Goal: Transaction & Acquisition: Subscribe to service/newsletter

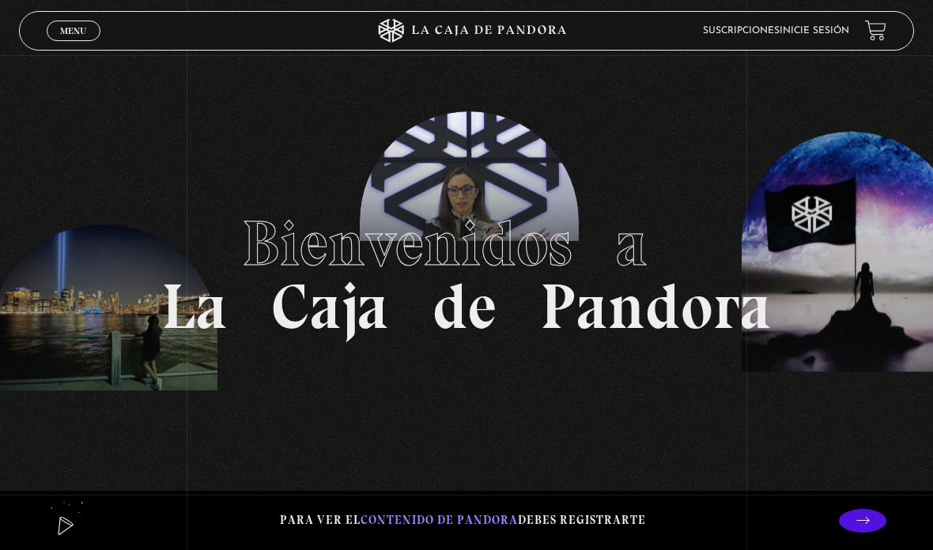
click at [777, 34] on link "Suscripciones" at bounding box center [741, 30] width 77 height 9
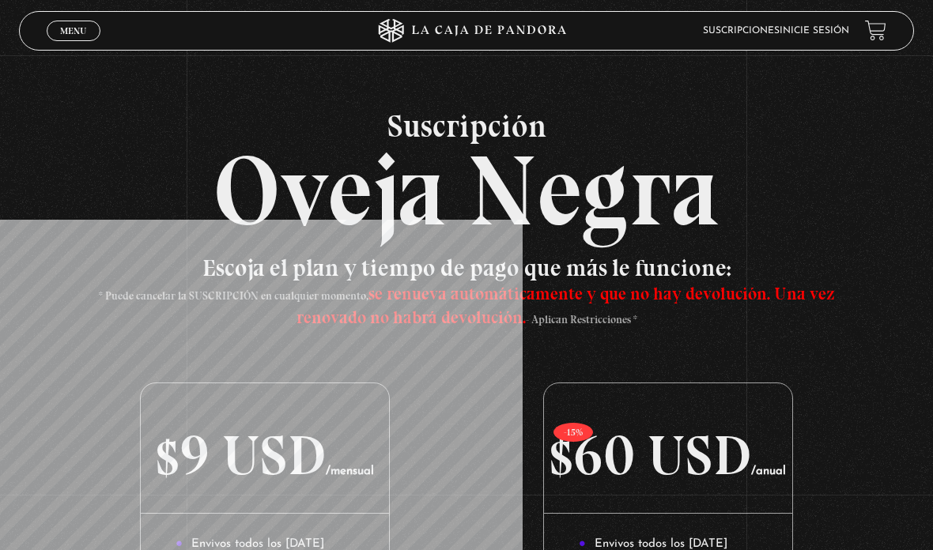
click at [89, 27] on link "Menu Cerrar" at bounding box center [74, 31] width 54 height 21
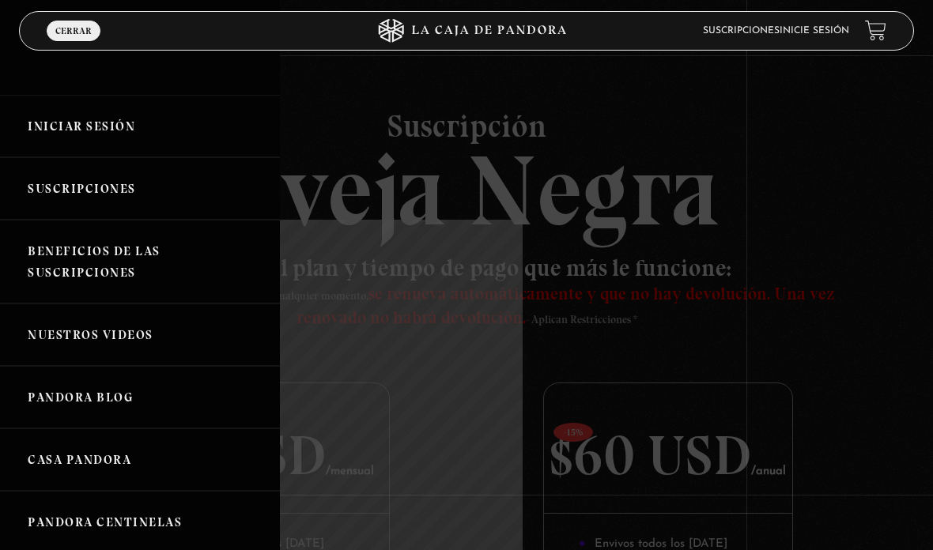
click at [105, 128] on link "Iniciar Sesión" at bounding box center [140, 126] width 280 height 62
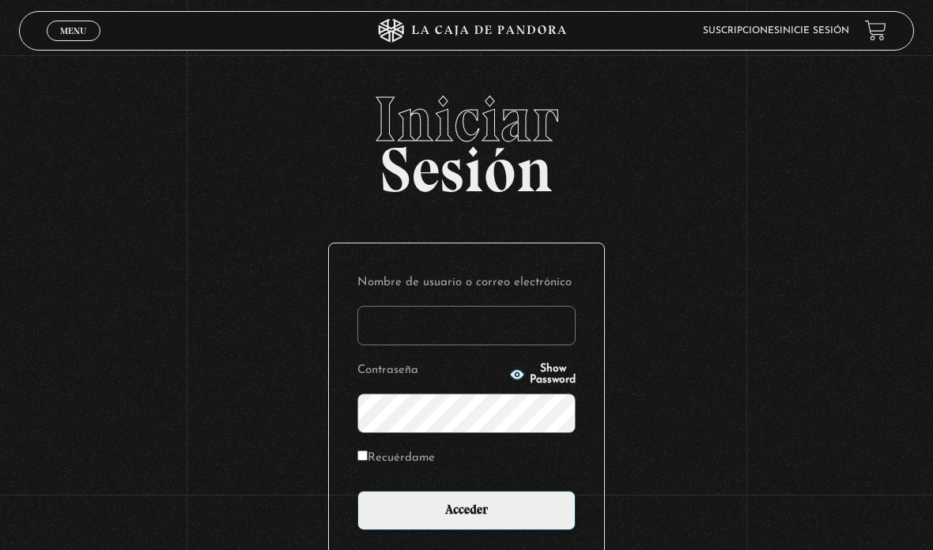
type input "[PERSON_NAME][EMAIL_ADDRESS][PERSON_NAME][PERSON_NAME][DOMAIN_NAME]"
click at [375, 461] on label "Recuérdame" at bounding box center [396, 458] width 78 height 21
click at [368, 461] on input "Recuérdame" at bounding box center [362, 456] width 10 height 10
checkbox input "true"
click at [472, 520] on input "Acceder" at bounding box center [466, 511] width 218 height 40
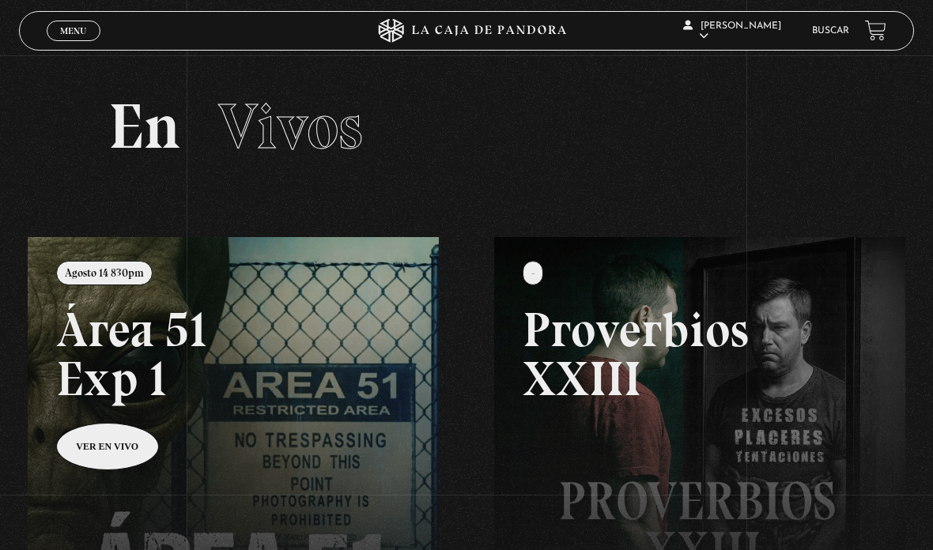
click at [70, 34] on span "Menu" at bounding box center [73, 30] width 26 height 9
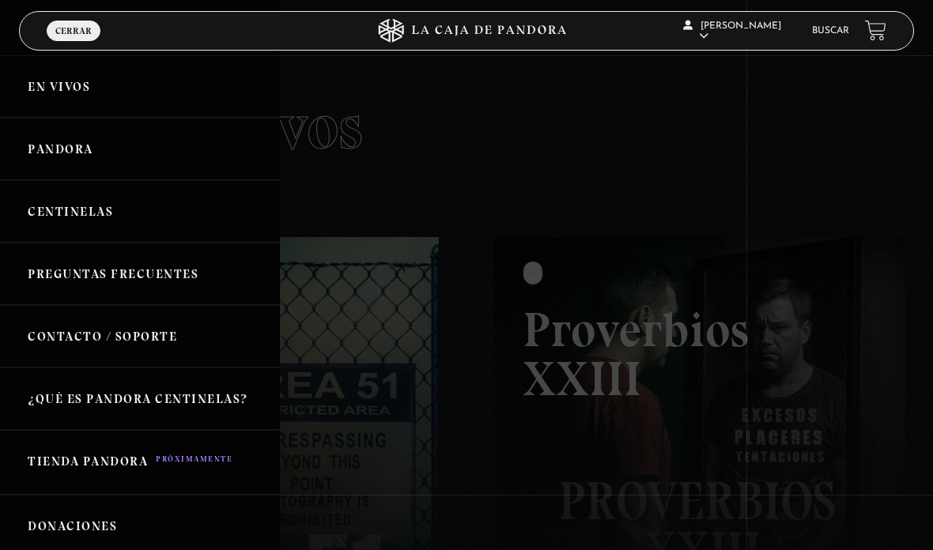
click at [642, 392] on div at bounding box center [466, 275] width 933 height 550
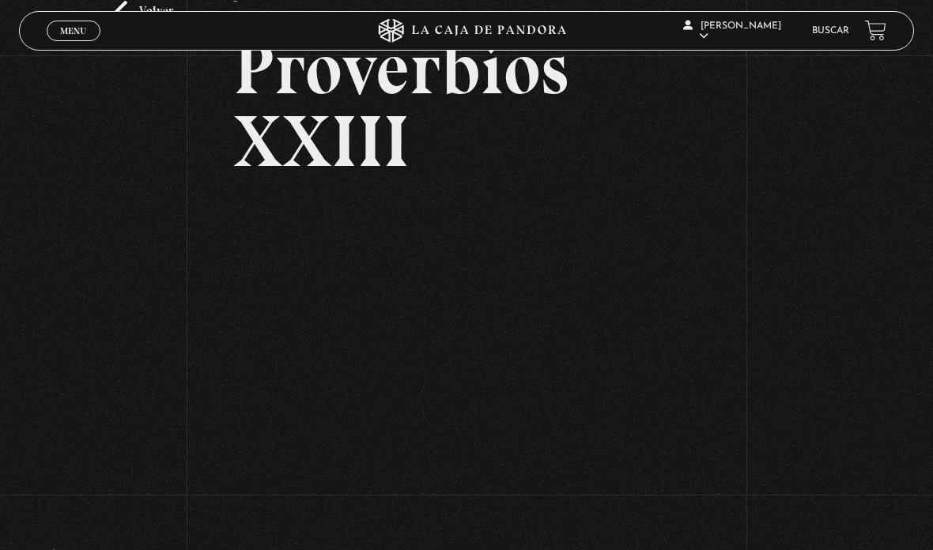
scroll to position [25, 0]
